Goal: Task Accomplishment & Management: Manage account settings

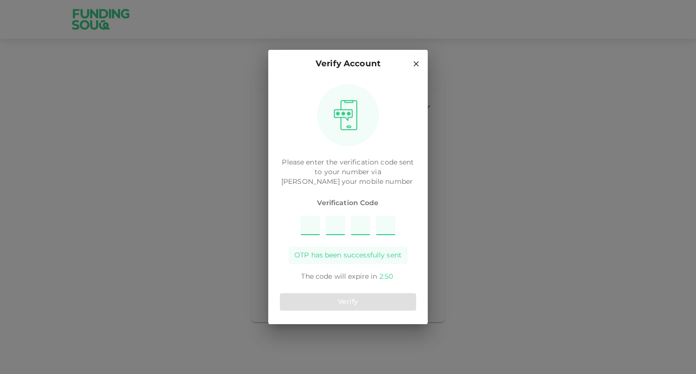
type input "3"
type input "6"
type input "4"
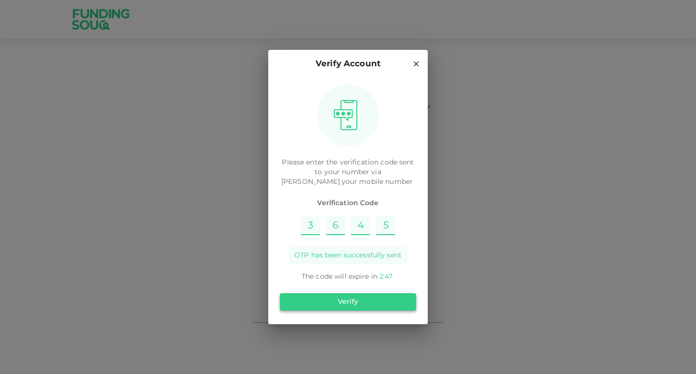
type input "5"
click at [363, 307] on button "Verify" at bounding box center [348, 301] width 136 height 17
